Goal: Task Accomplishment & Management: Manage account settings

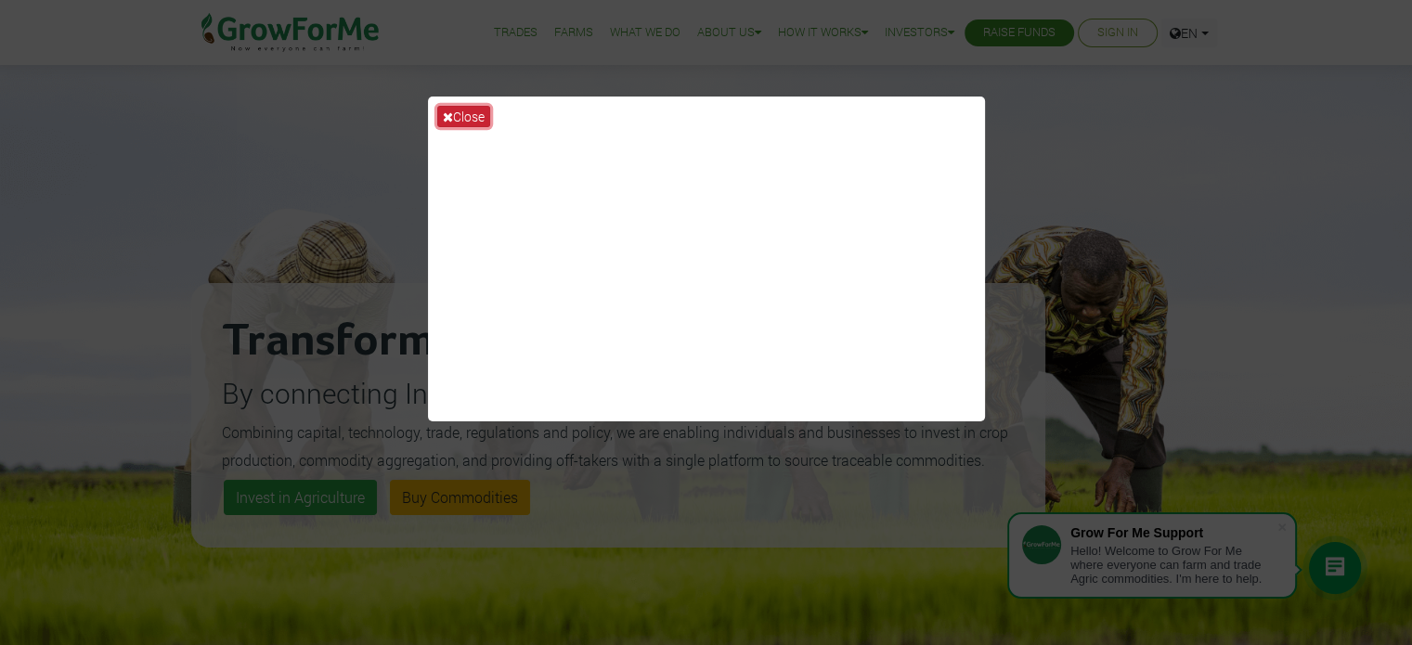
click at [459, 120] on button "Close" at bounding box center [463, 116] width 53 height 21
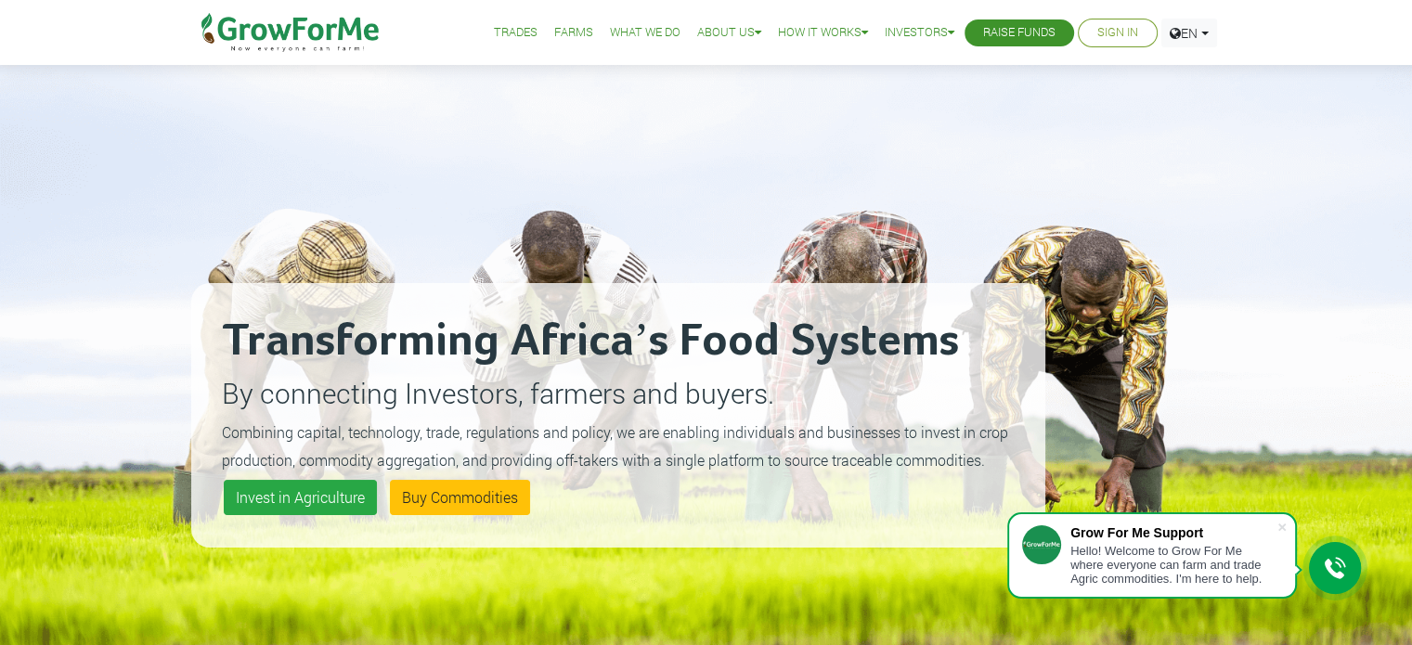
click at [1125, 32] on link "Sign In" at bounding box center [1117, 32] width 41 height 19
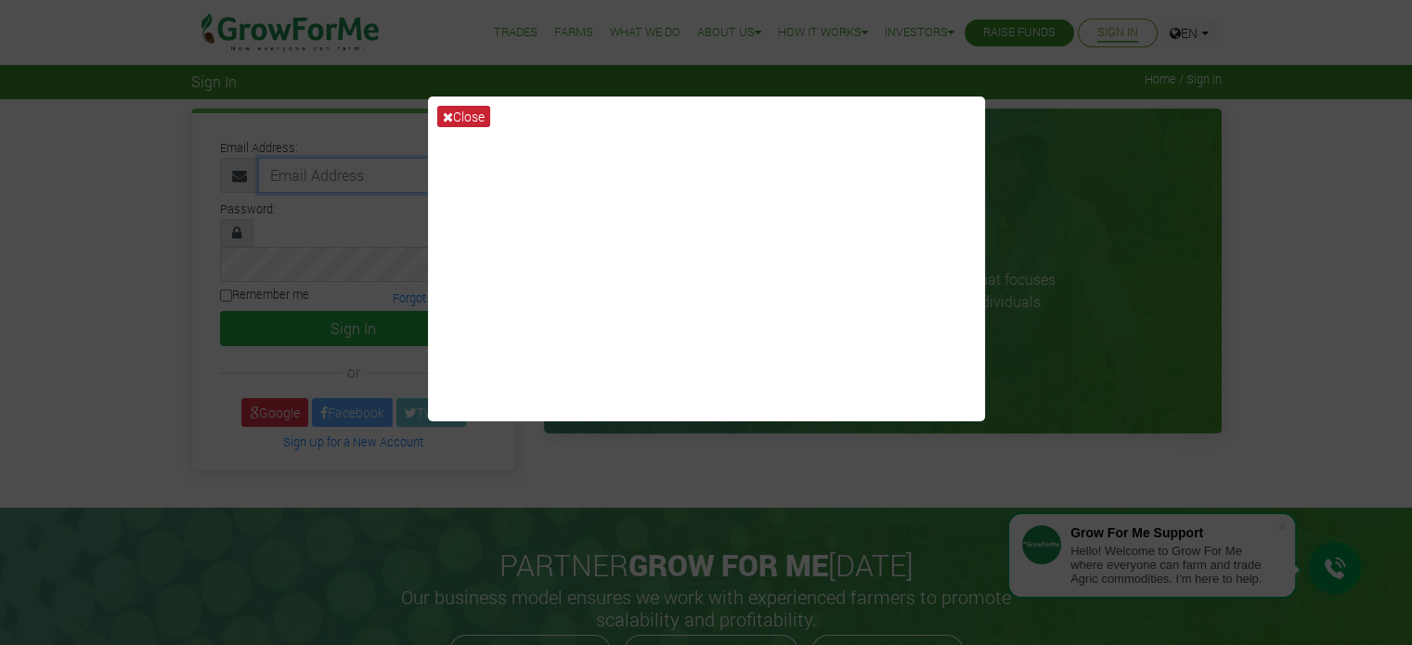
type input "adwoaappiah@gmail.com"
click at [459, 122] on button "Close" at bounding box center [463, 116] width 53 height 21
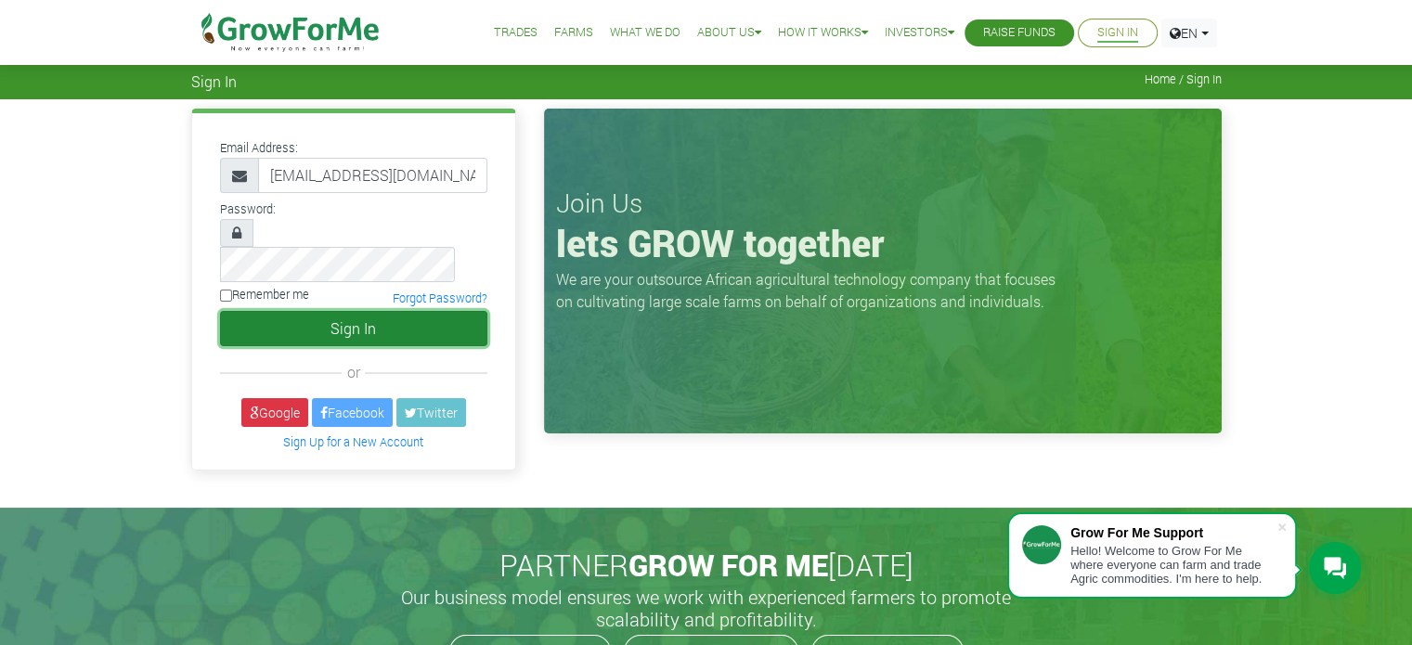
click at [387, 311] on button "Sign In" at bounding box center [353, 328] width 267 height 35
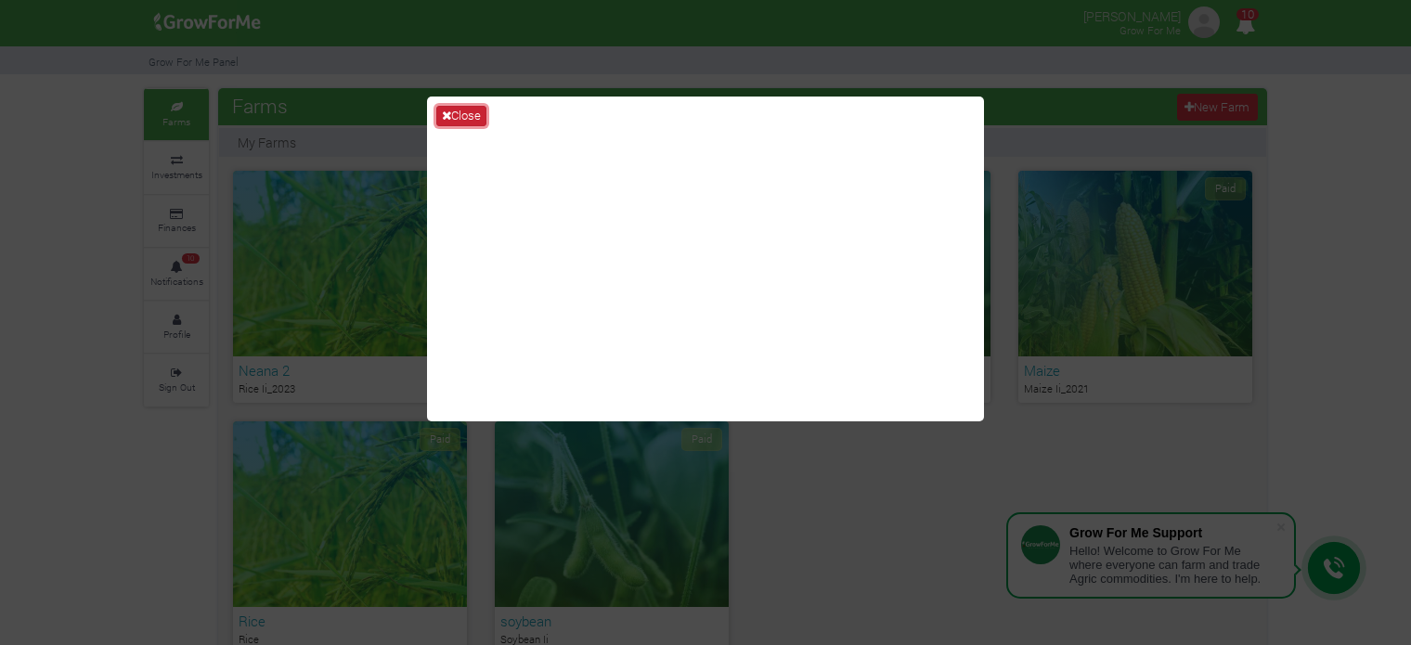
click at [472, 111] on button "Close" at bounding box center [461, 116] width 50 height 20
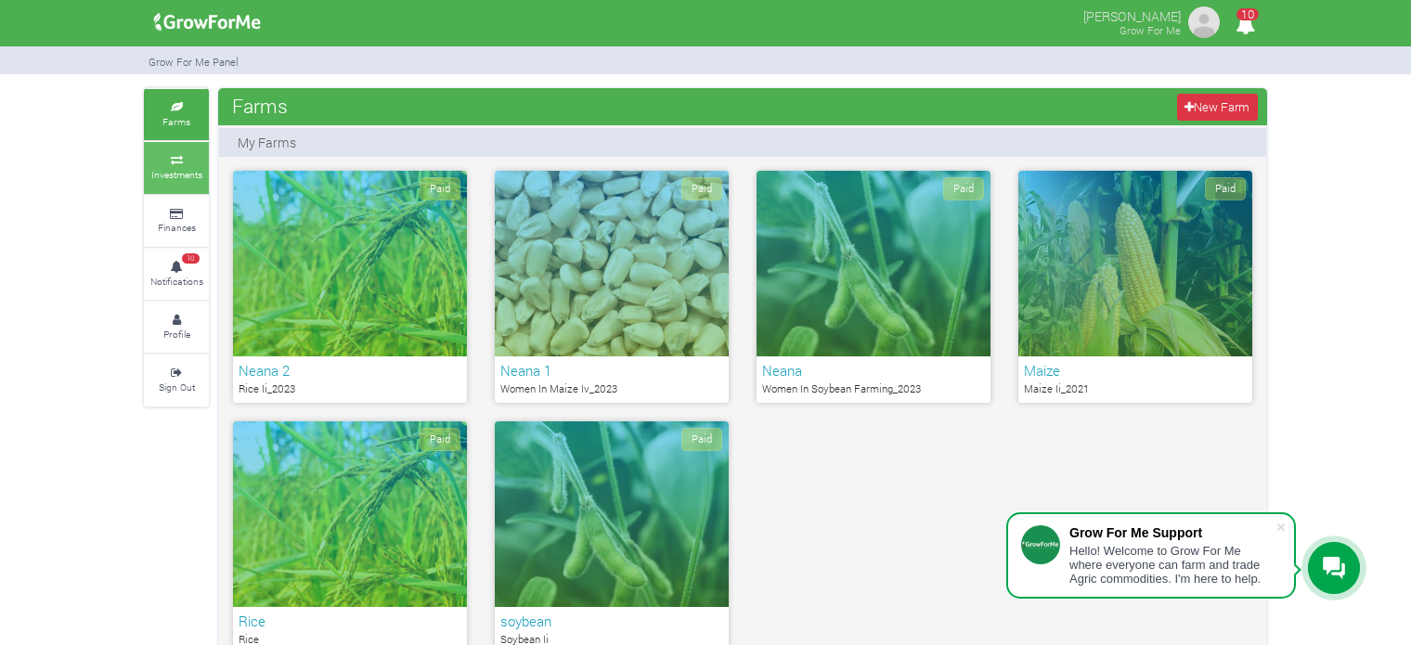
click at [152, 164] on link "Investments" at bounding box center [176, 167] width 65 height 51
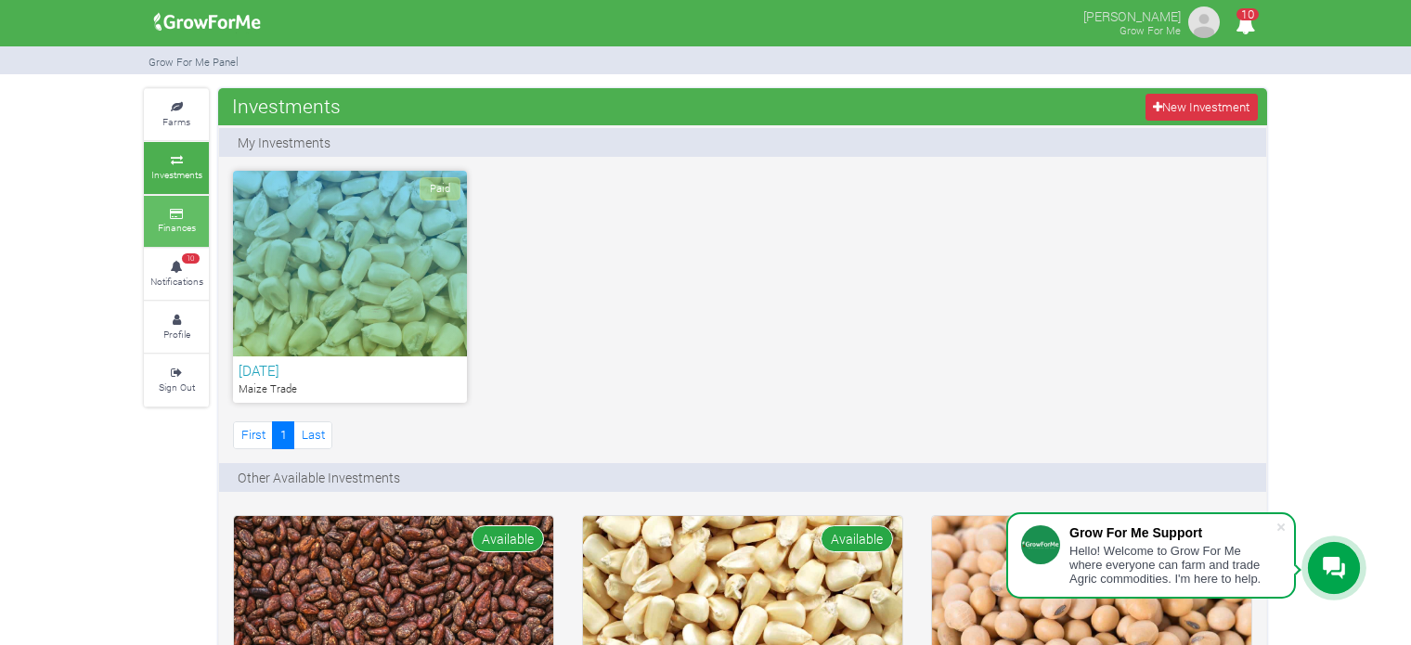
click at [148, 217] on link "Finances" at bounding box center [176, 221] width 65 height 51
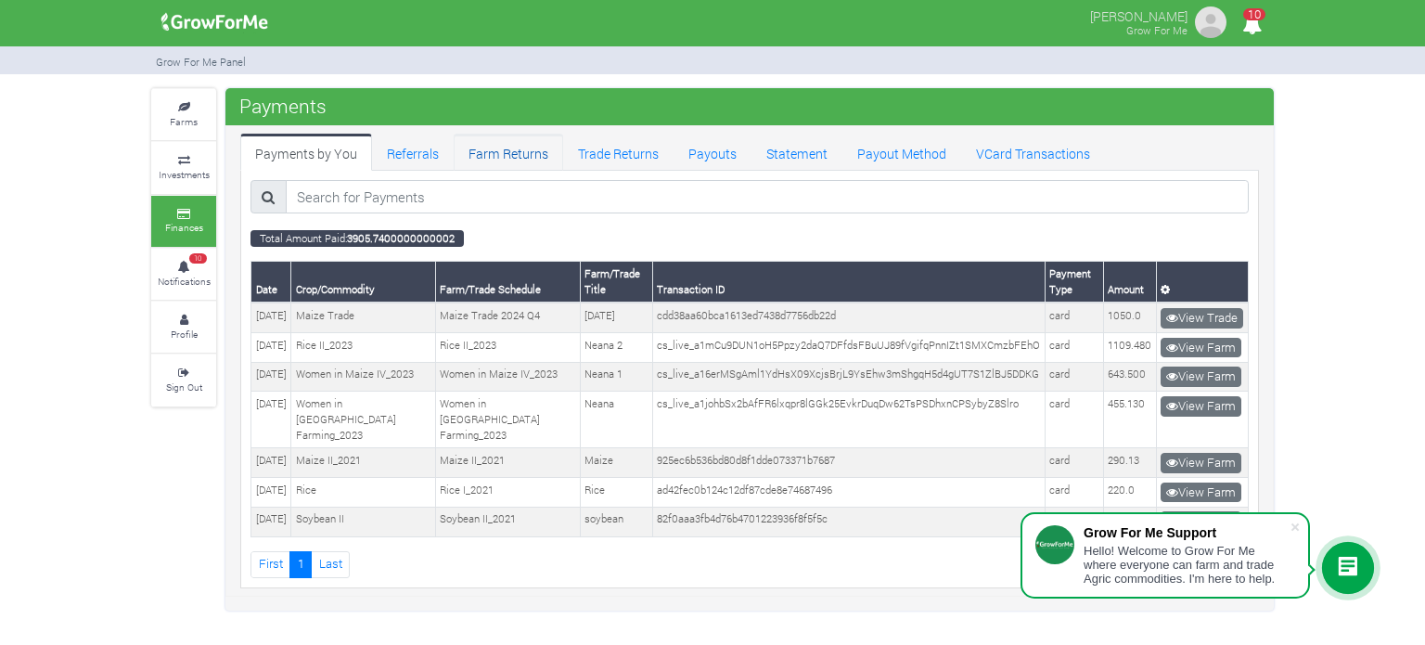
click at [479, 163] on link "Farm Returns" at bounding box center [509, 152] width 110 height 37
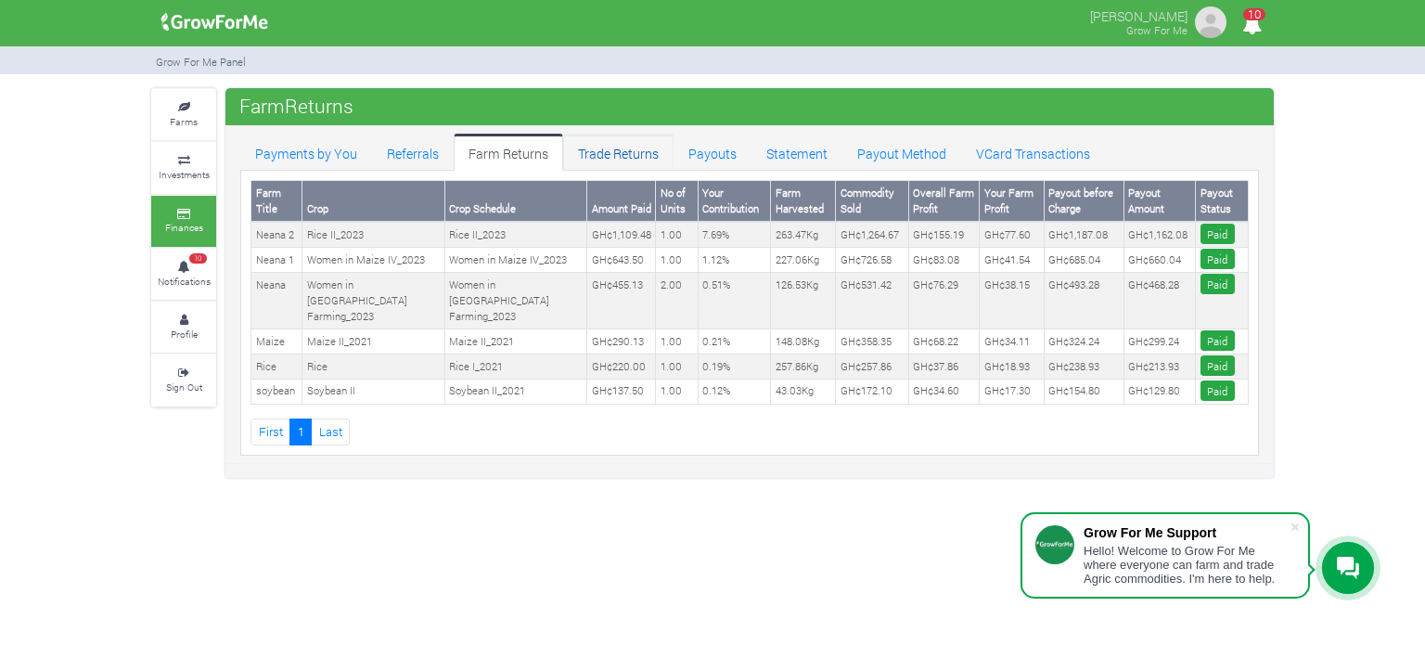
click at [620, 155] on link "Trade Returns" at bounding box center [618, 152] width 110 height 37
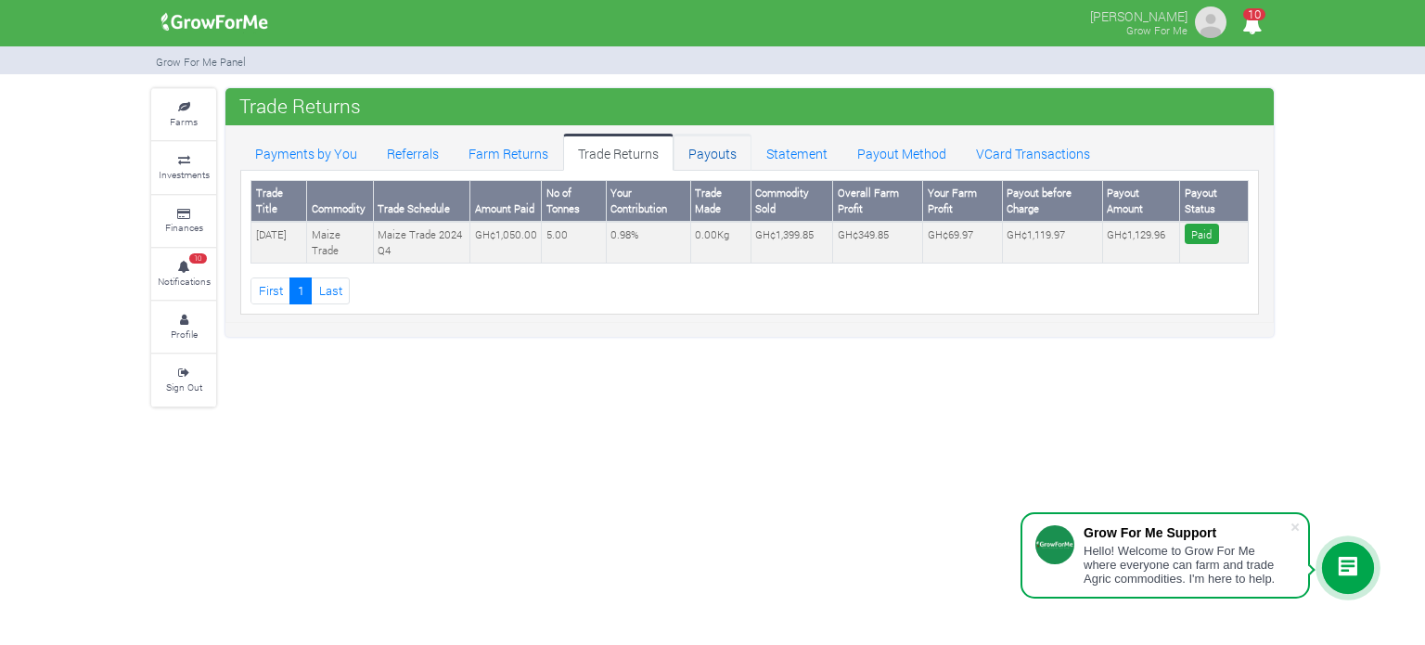
click at [705, 151] on link "Payouts" at bounding box center [713, 152] width 78 height 37
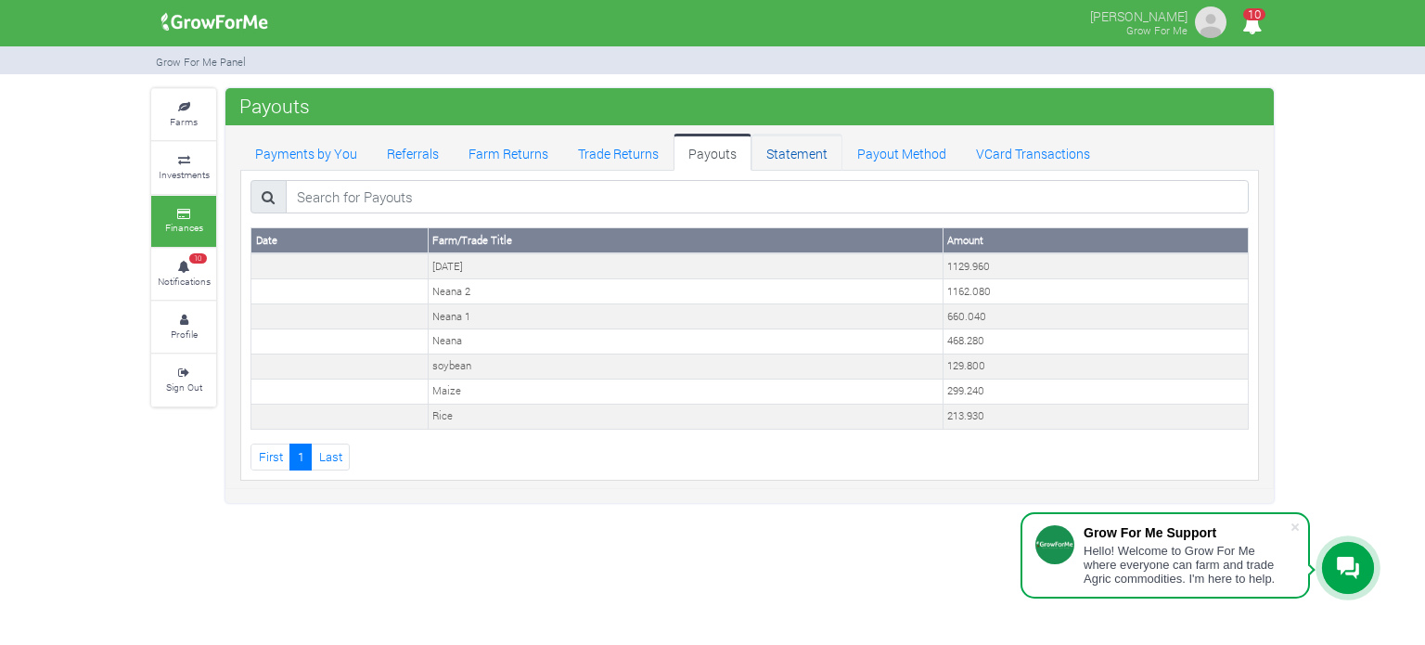
click at [768, 151] on link "Statement" at bounding box center [797, 152] width 91 height 37
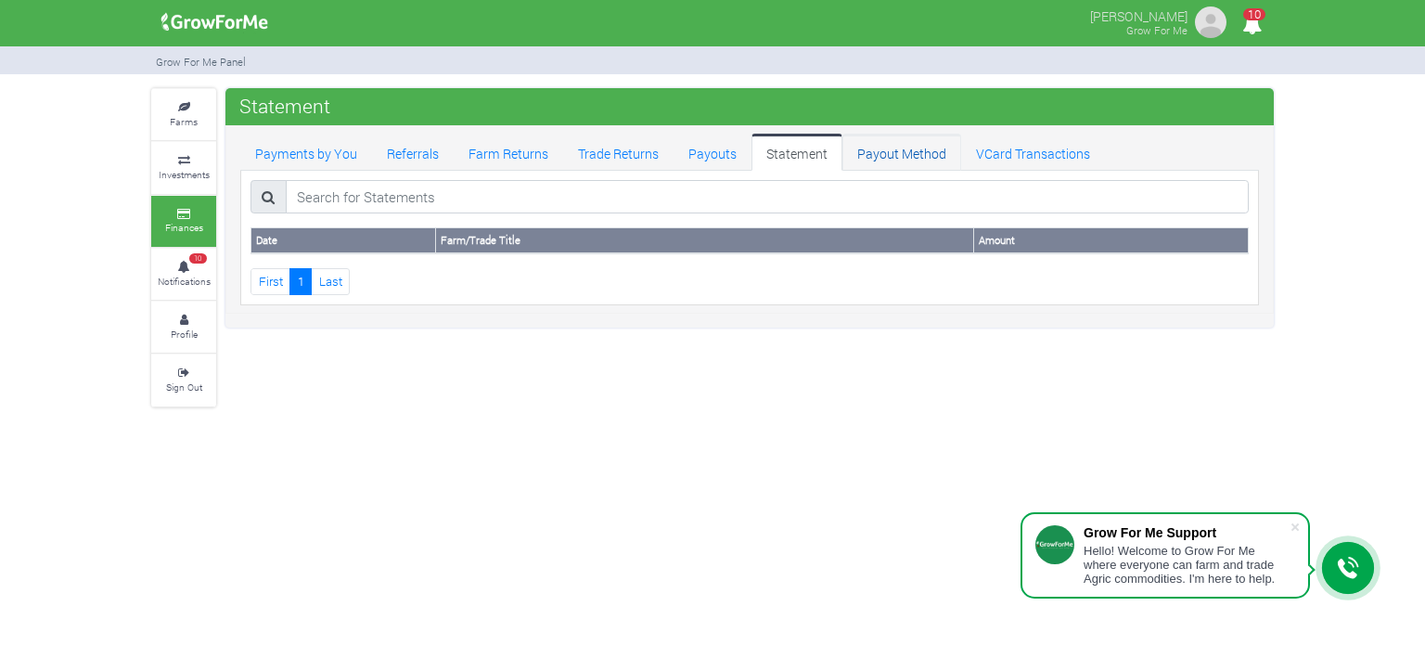
click at [870, 151] on link "Payout Method" at bounding box center [902, 152] width 119 height 37
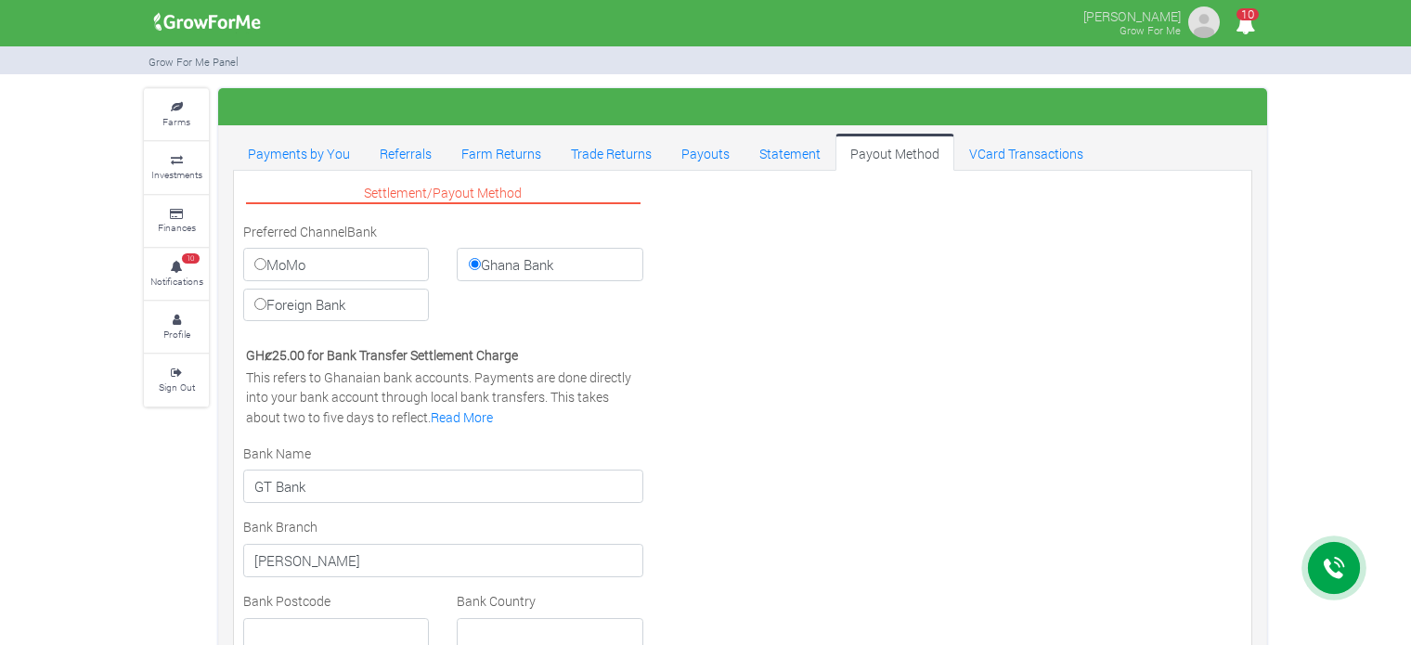
select select "GHS"
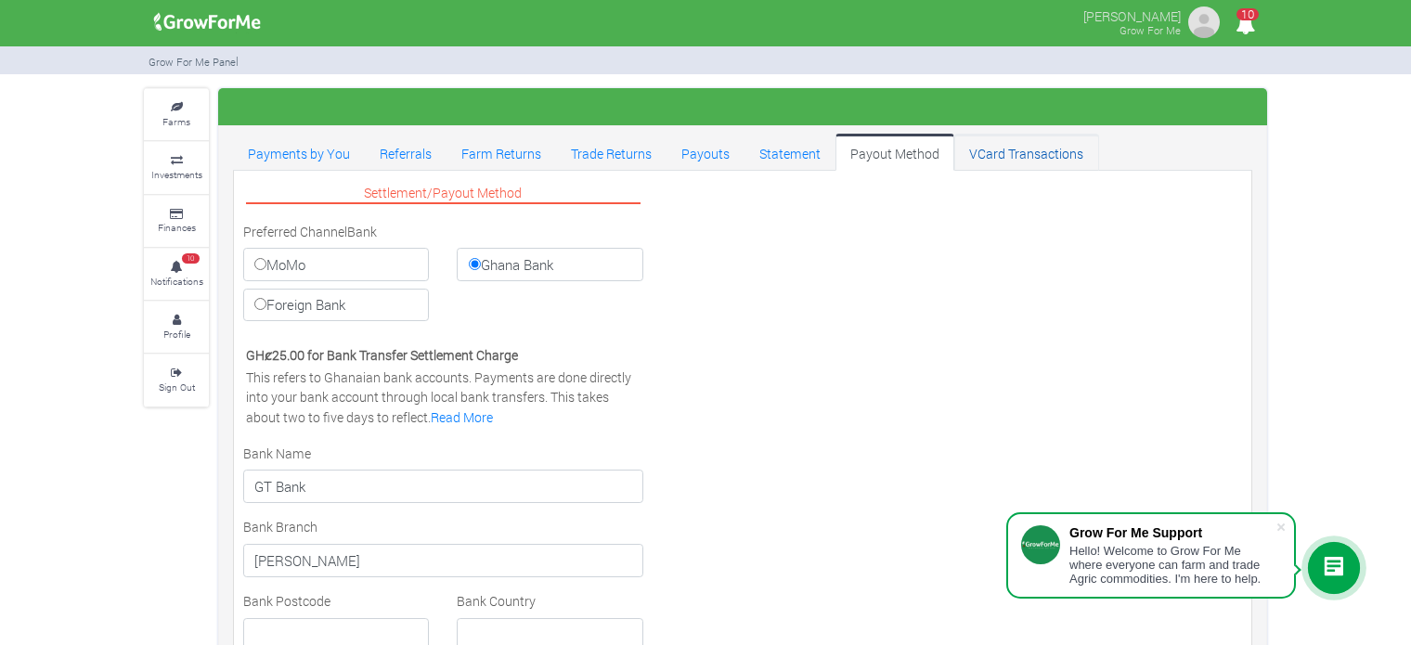
click at [973, 148] on link "VCard Transactions" at bounding box center [1026, 152] width 144 height 37
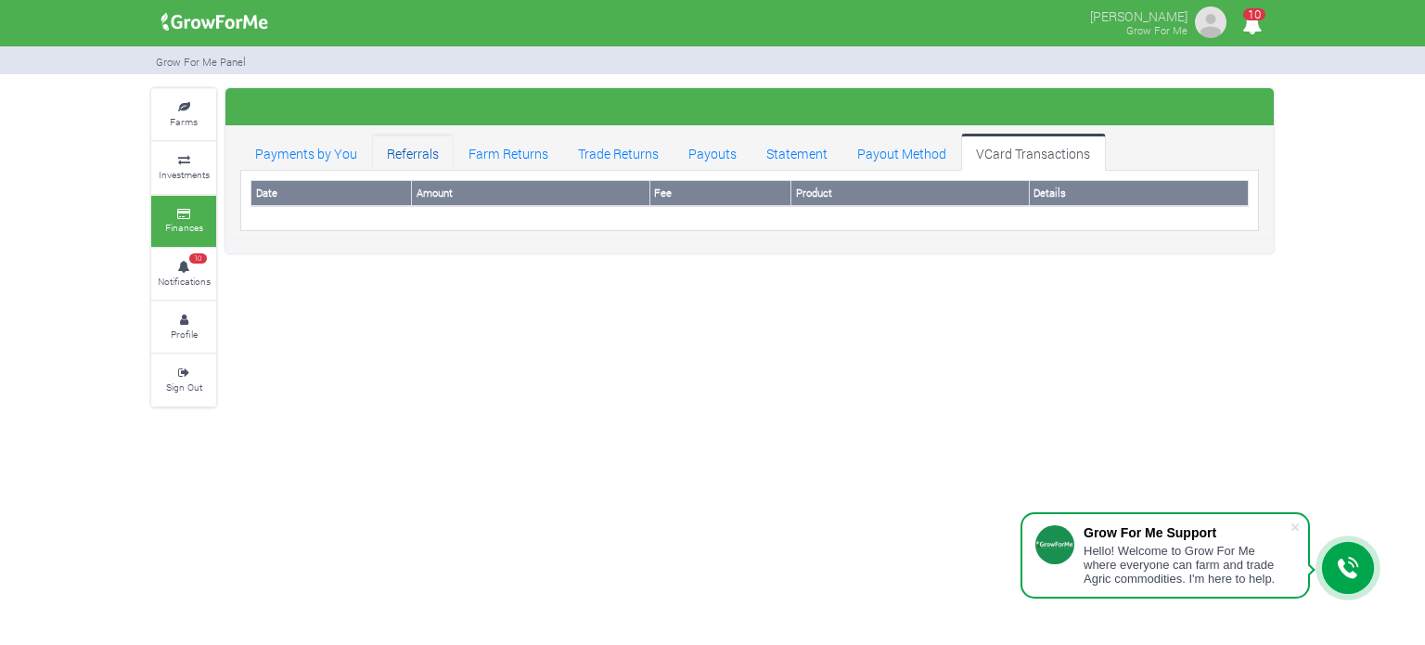
click at [423, 146] on link "Referrals" at bounding box center [413, 152] width 82 height 37
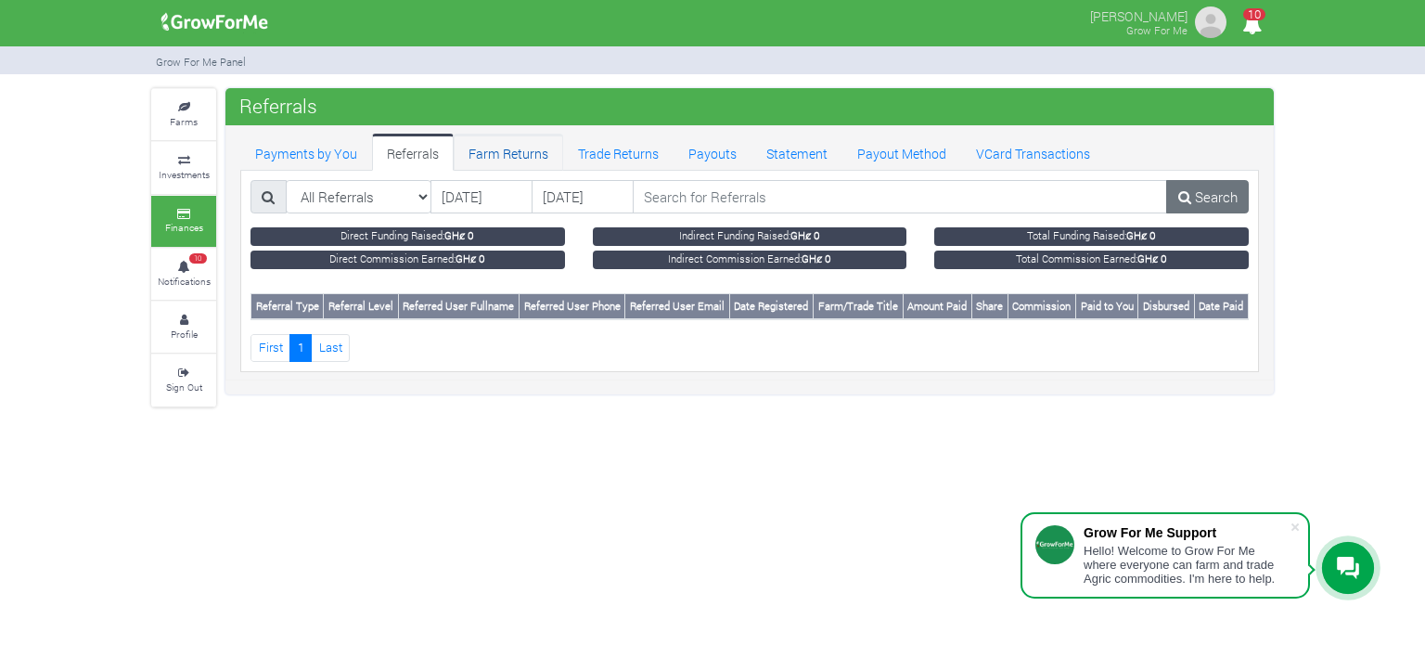
click at [500, 148] on link "Farm Returns" at bounding box center [509, 152] width 110 height 37
